Goal: Task Accomplishment & Management: Complete application form

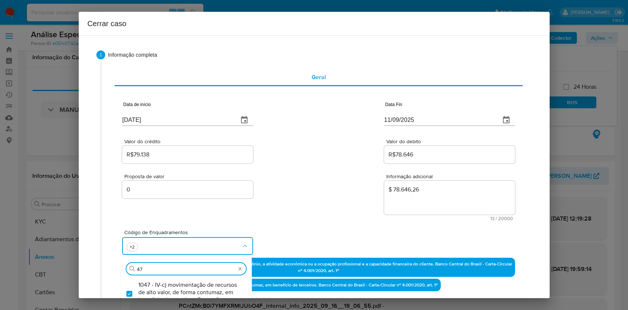
select select "10"
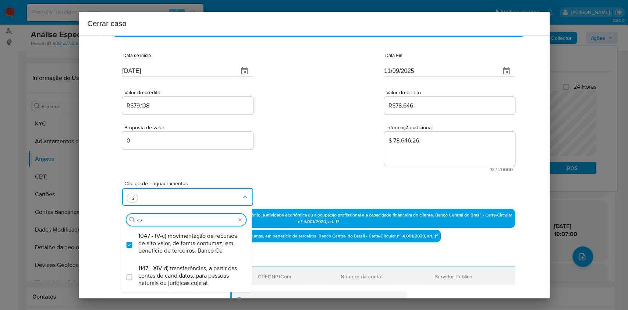
scroll to position [98, 0]
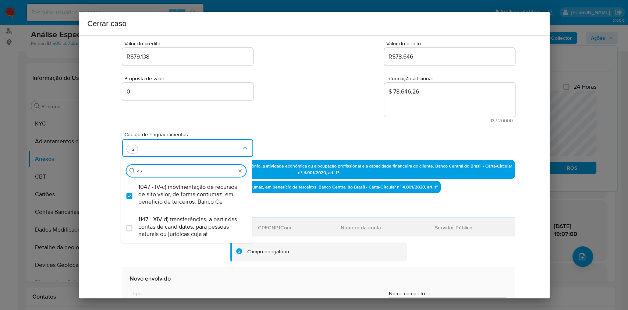
click at [329, 146] on div "Código de Enquadramentos Procurar 47 1047 - IV-c) movimentação de recursos de a…" at bounding box center [318, 141] width 393 height 37
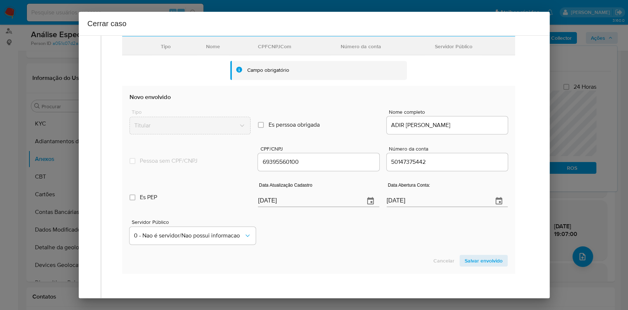
scroll to position [294, 0]
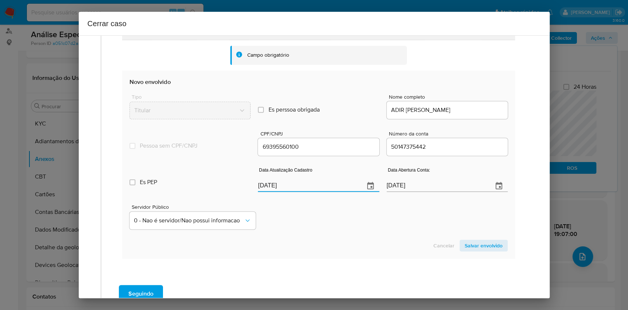
click at [303, 186] on input "22/09/2025" at bounding box center [308, 186] width 100 height 12
paste input "32/38/9636"
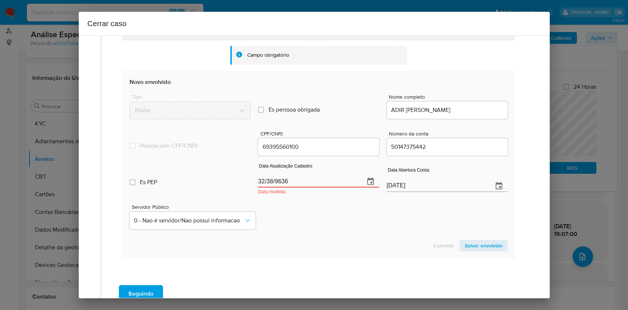
click at [318, 182] on input "32/38/9636" at bounding box center [308, 182] width 100 height 12
click at [318, 181] on input "32/38/9636" at bounding box center [308, 182] width 100 height 12
paste input "text"
click at [318, 181] on input "32/38/9636" at bounding box center [308, 182] width 100 height 12
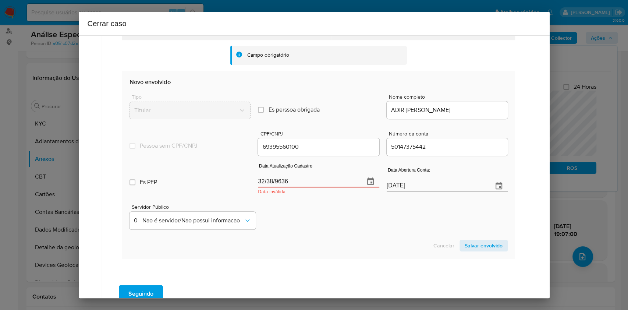
type input "32/38/9636"
click at [318, 180] on input "32/38/9636" at bounding box center [308, 182] width 100 height 12
paste input "32/38/9636"
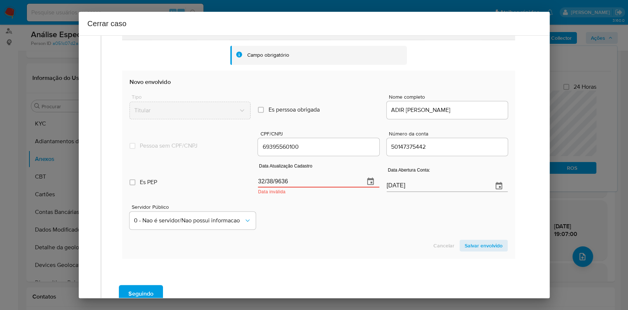
click at [346, 180] on input "32/38/9636" at bounding box center [308, 182] width 100 height 12
type input "17/05/2025"
click at [485, 246] on span "Salvar envolvido" at bounding box center [484, 245] width 38 height 10
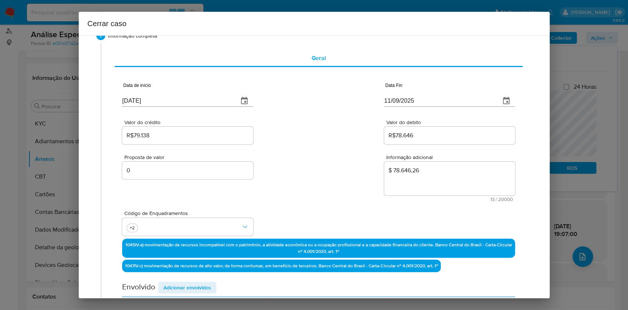
scroll to position [0, 0]
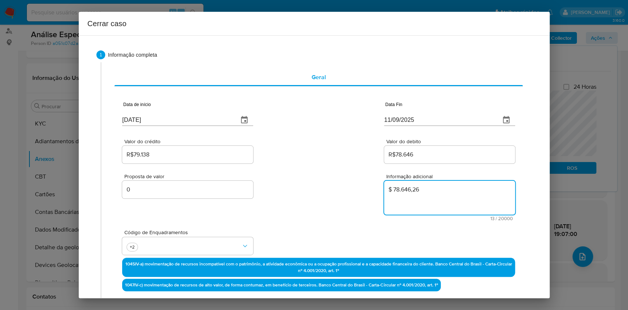
drag, startPoint x: 428, startPoint y: 192, endPoint x: 361, endPoint y: 190, distance: 67.4
click at [361, 190] on div "Proposta de valor 0 Informação adicional $ 78.646,26 13 / 20000 19987 caractere…" at bounding box center [318, 193] width 393 height 56
paste textarea "32389636000163"
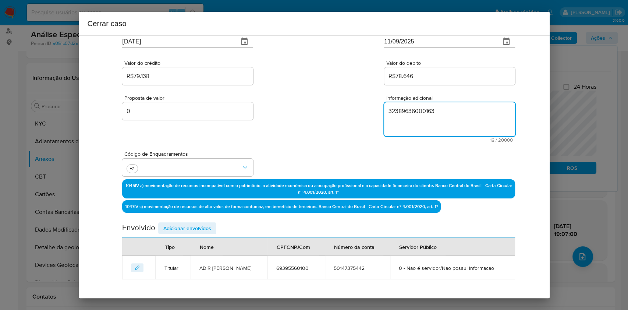
scroll to position [98, 0]
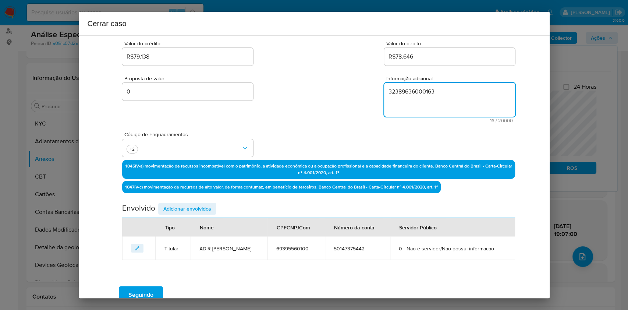
drag, startPoint x: 442, startPoint y: 95, endPoint x: 353, endPoint y: 86, distance: 89.1
click at [353, 86] on div "Proposta de valor 0 Informação adicional 32389636000163 16 / 20000 19984 caract…" at bounding box center [318, 95] width 393 height 56
click at [415, 95] on textarea "32389636000163" at bounding box center [449, 100] width 131 height 34
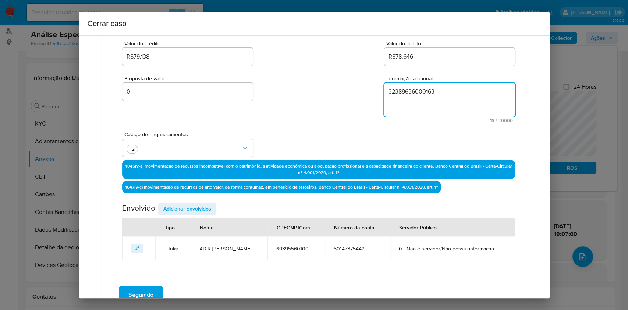
paste textarea
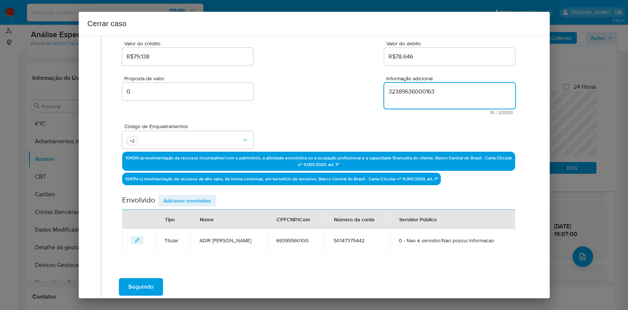
click at [440, 93] on textarea "32389636000163" at bounding box center [449, 96] width 131 height 26
paste textarea
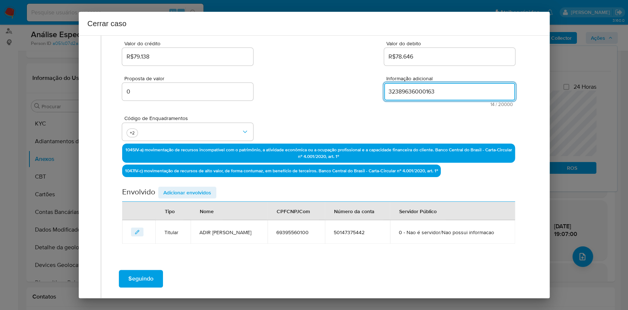
type textarea "32389636000163"
drag, startPoint x: 200, startPoint y: 187, endPoint x: 217, endPoint y: 184, distance: 17.5
click at [200, 187] on span "Adicionar envolvidos" at bounding box center [187, 192] width 48 height 10
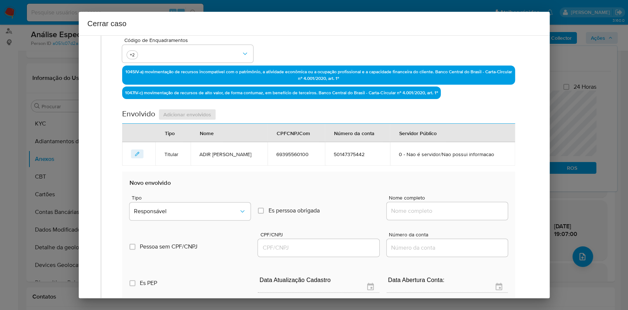
scroll to position [196, 0]
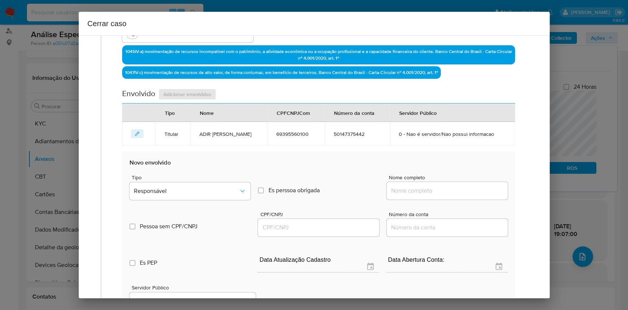
drag, startPoint x: 446, startPoint y: 189, endPoint x: 451, endPoint y: 188, distance: 5.2
click at [446, 190] on input "Nome completo" at bounding box center [447, 191] width 121 height 10
paste input "32389636000163"
type input "32389636000163"
